Goal: Task Accomplishment & Management: Manage account settings

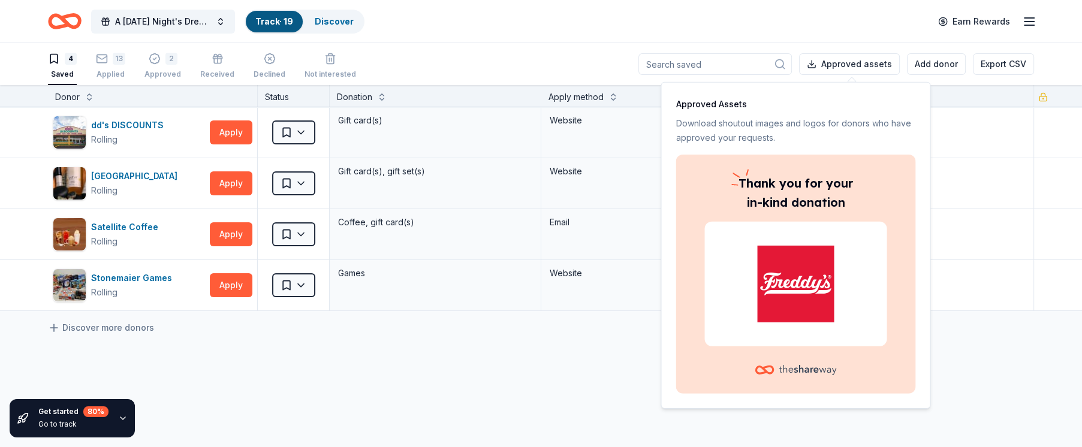
click at [126, 77] on div "4 Saved 13 Applied 2 Approved Received Declined Not interested" at bounding box center [202, 66] width 308 height 37
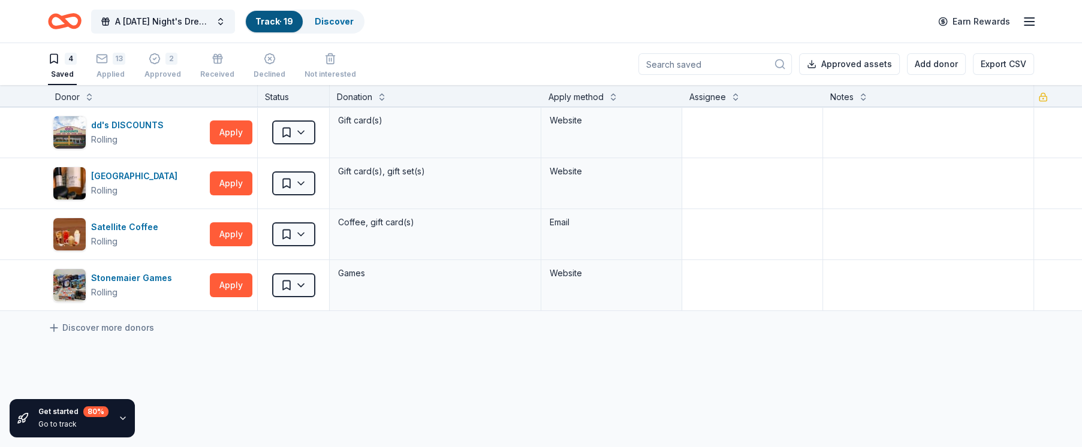
click at [132, 60] on div "4 Saved 13 Applied 2 Approved Received Declined Not interested" at bounding box center [202, 66] width 308 height 37
click at [104, 83] on button "13 Applied" at bounding box center [110, 66] width 29 height 37
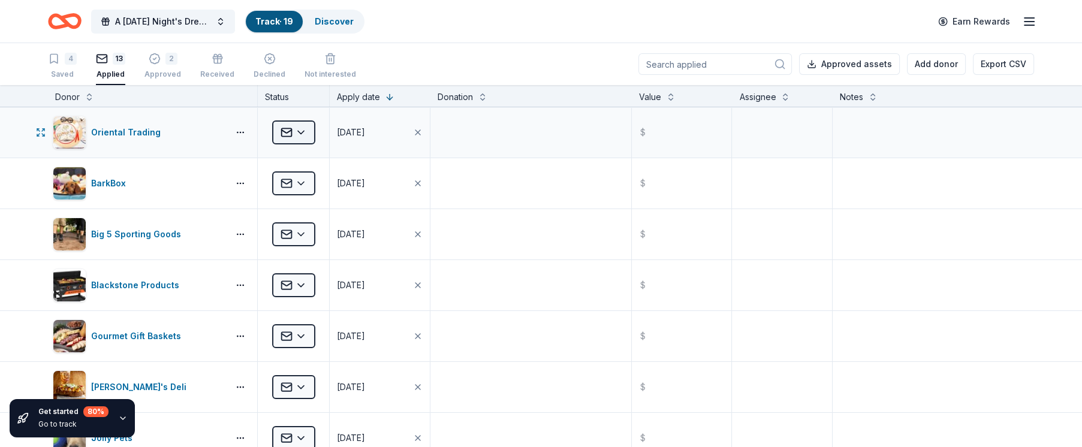
click at [302, 128] on html "A [DATE] Night's Dream - GALA to Benefit S.A.F.E. House, Inc. Track · 19 Discov…" at bounding box center [541, 223] width 1082 height 447
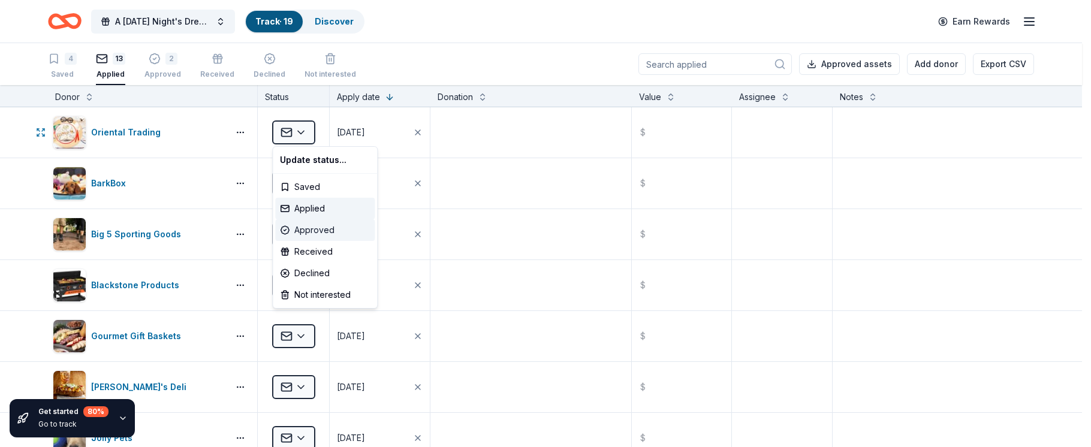
click at [305, 230] on div "Approved" at bounding box center [324, 230] width 99 height 22
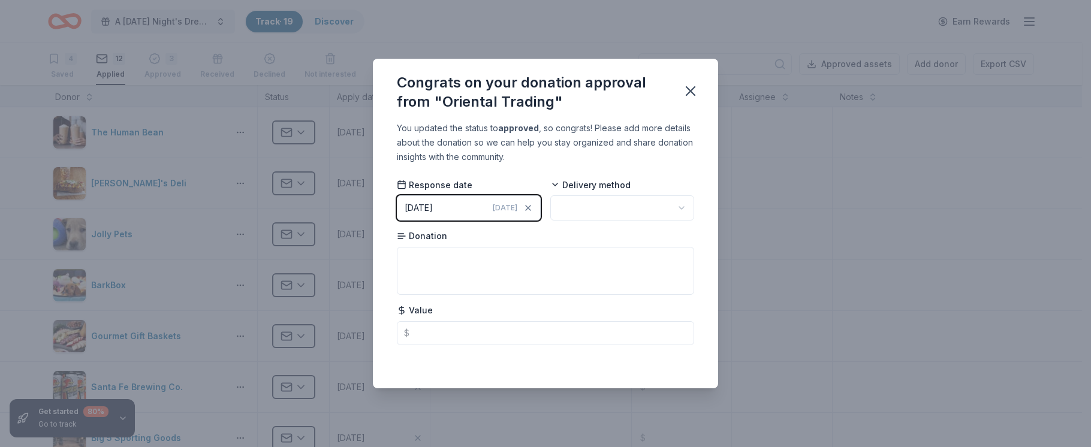
click at [488, 212] on button "[DATE] [DATE]" at bounding box center [469, 207] width 144 height 25
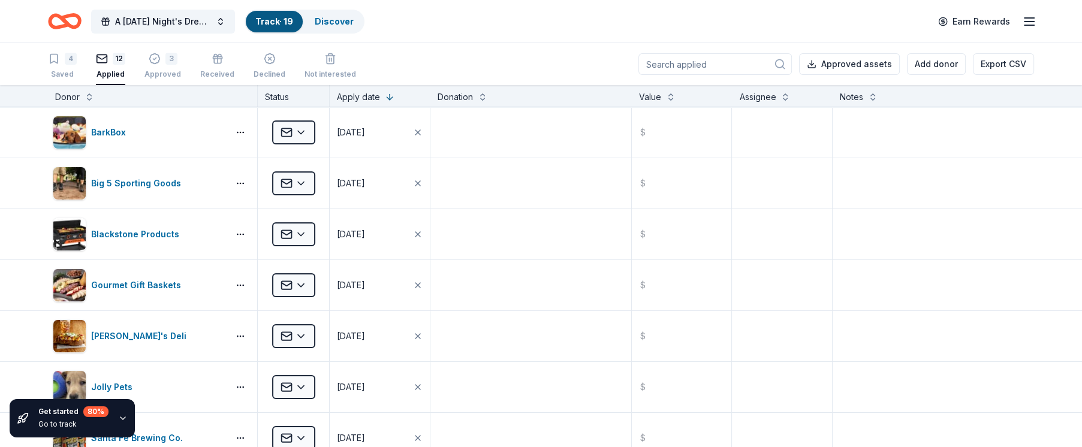
click at [149, 417] on div "Get started 80 % Go to track" at bounding box center [102, 419] width 205 height 58
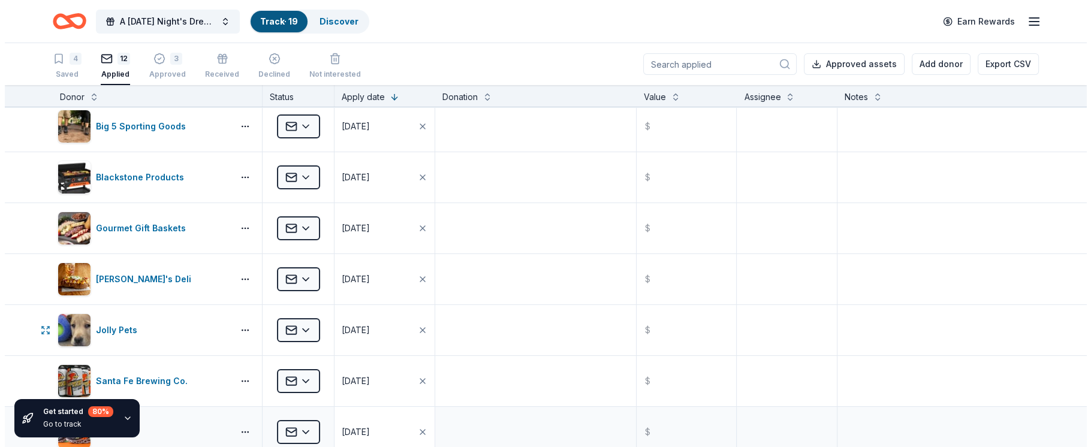
scroll to position [120, 0]
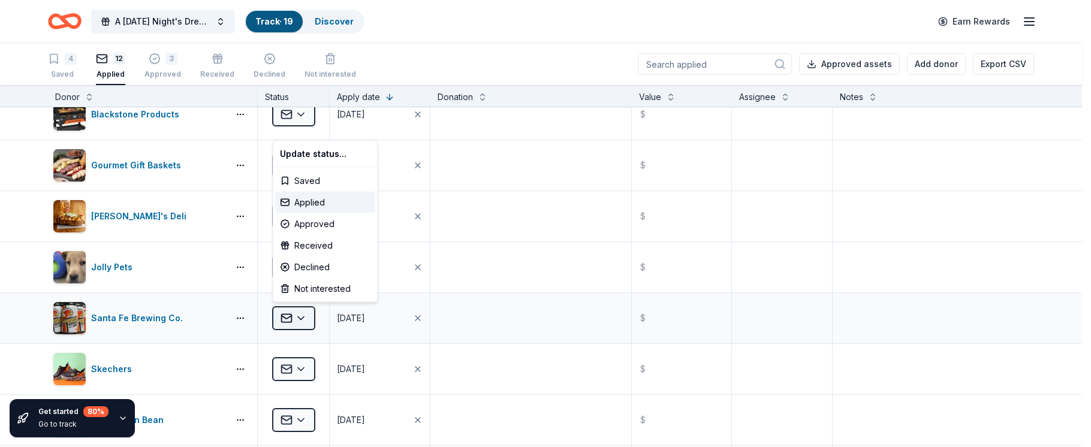
click at [303, 313] on html "A Midsummer Night's Dream - GALA to Benefit S.A.F.E. House, Inc. Track · 19 Dis…" at bounding box center [545, 223] width 1091 height 447
click at [292, 218] on div "Approved" at bounding box center [324, 224] width 99 height 22
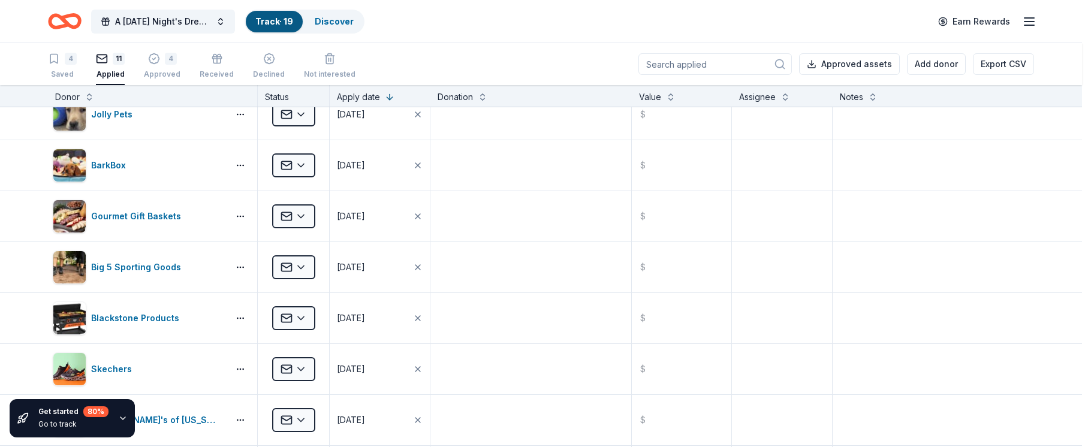
scroll to position [0, 0]
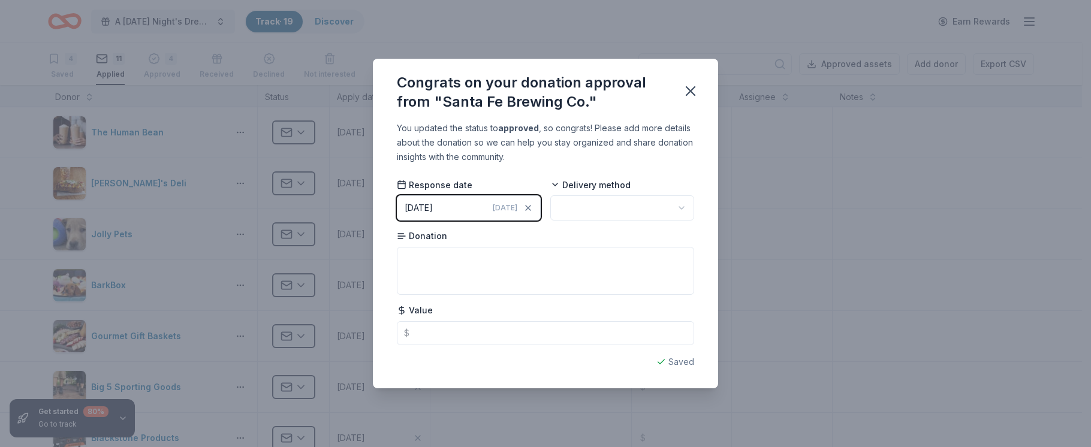
click at [473, 206] on button "[DATE] [DATE]" at bounding box center [469, 207] width 144 height 25
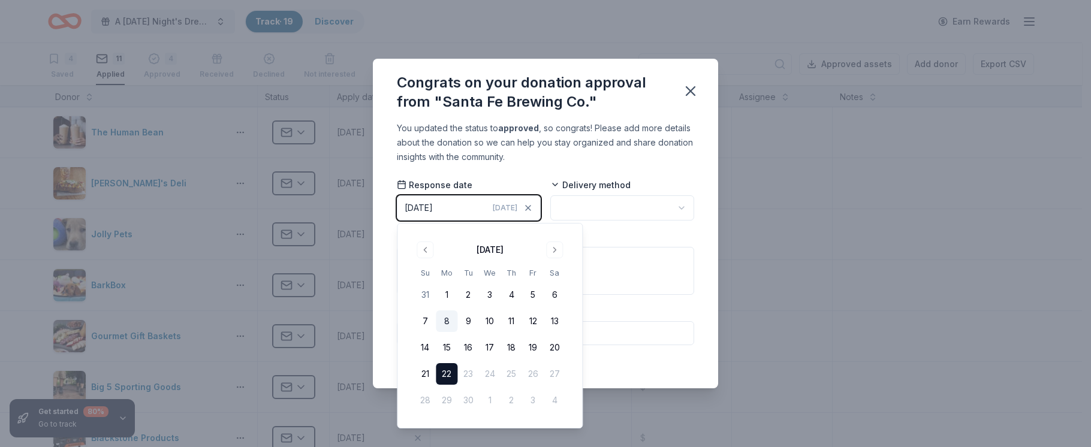
click at [444, 319] on button "8" at bounding box center [447, 321] width 22 height 22
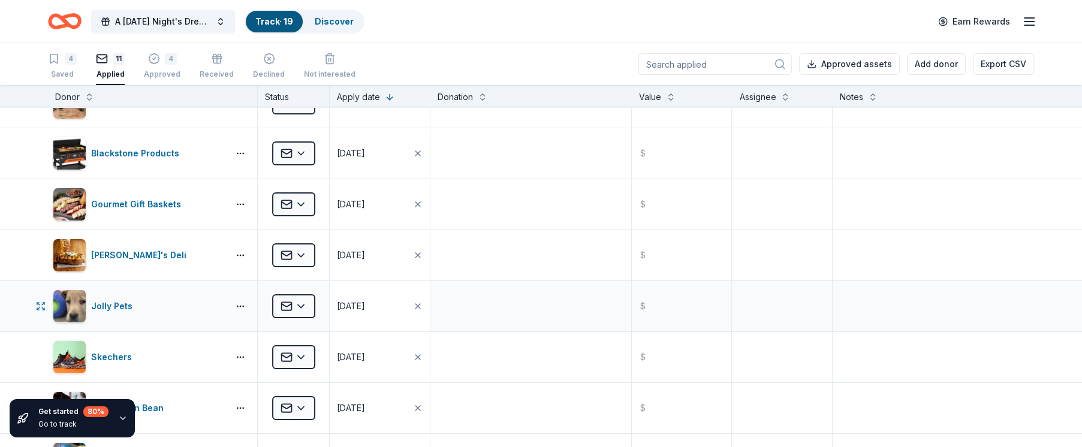
scroll to position [60, 0]
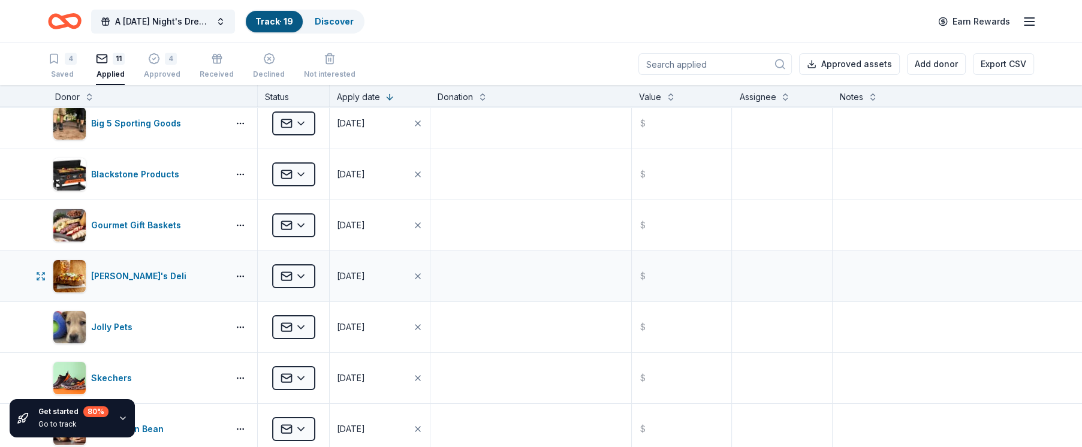
drag, startPoint x: 77, startPoint y: 370, endPoint x: 20, endPoint y: 252, distance: 131.1
click at [20, 252] on div "Jason's Deli Applied 08/31/2025 $" at bounding box center [541, 276] width 1082 height 50
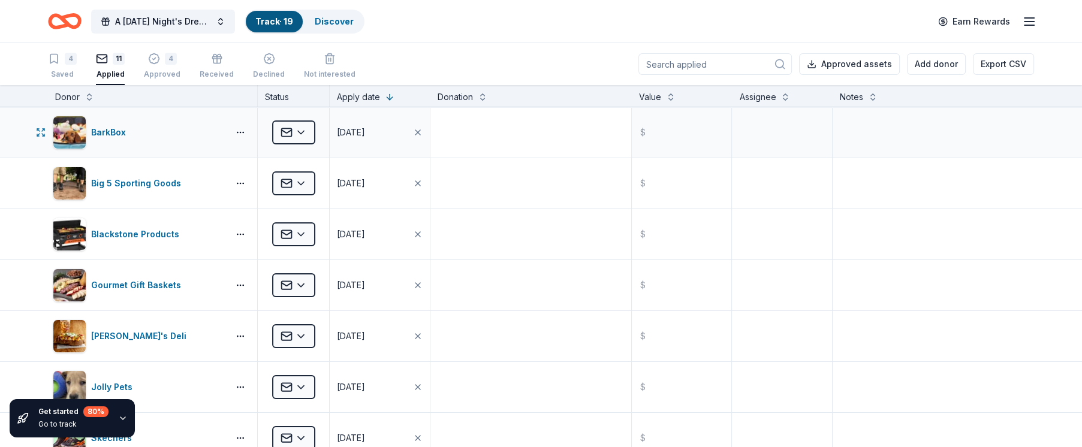
scroll to position [0, 0]
click at [498, 101] on div "Donation" at bounding box center [531, 97] width 187 height 14
click at [63, 65] on div "4 Saved" at bounding box center [62, 66] width 29 height 26
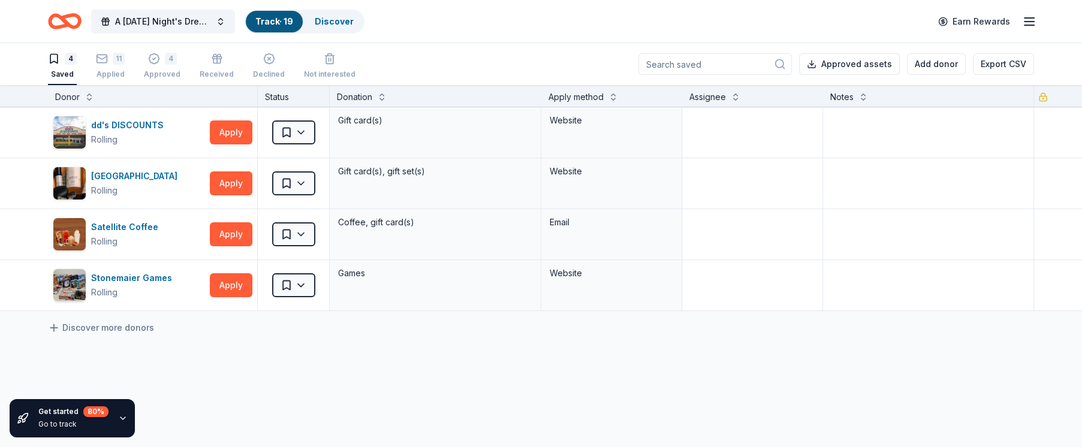
click at [434, 5] on div "A Midsummer Night's Dream - GALA to Benefit S.A.F.E. House, Inc. Track · 19 Dis…" at bounding box center [541, 21] width 1082 height 43
